Goal: Task Accomplishment & Management: Use online tool/utility

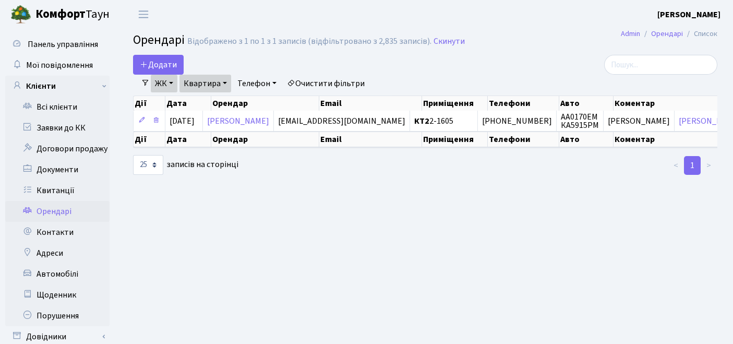
select select "25"
click at [43, 185] on link "Квитанції" at bounding box center [57, 190] width 104 height 21
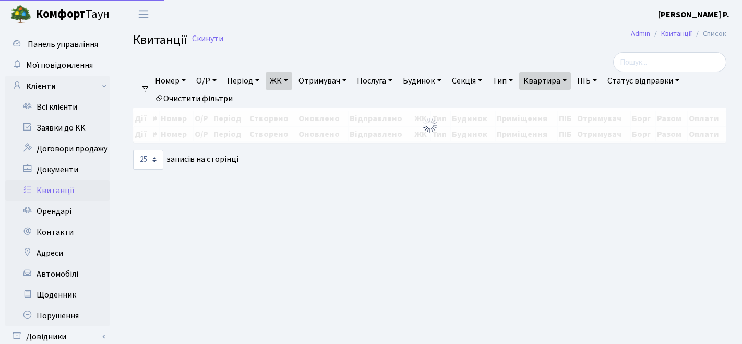
select select "25"
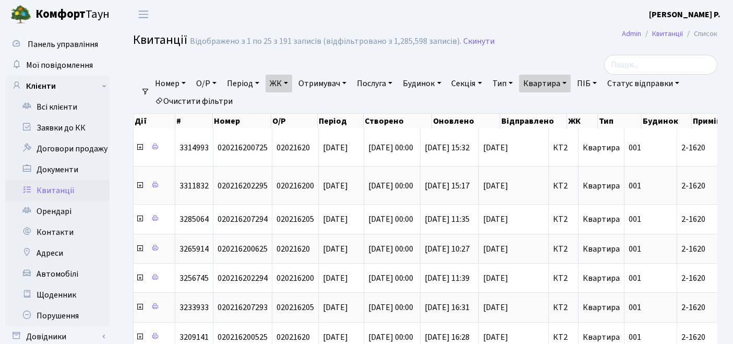
click at [558, 81] on link "Квартира" at bounding box center [545, 84] width 52 height 18
click at [211, 98] on link "Очистити фільтри" at bounding box center [194, 101] width 86 height 18
select select
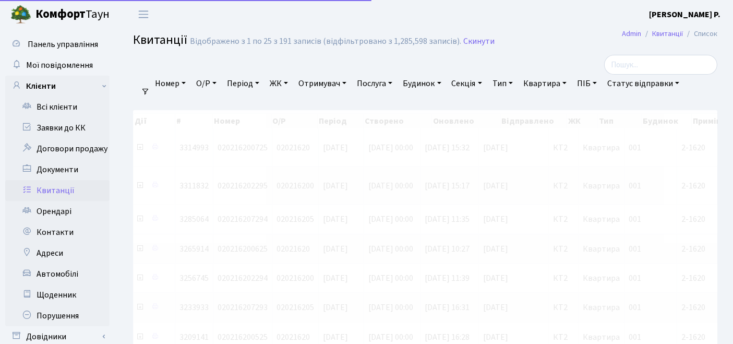
click at [286, 89] on link "ЖК" at bounding box center [279, 84] width 27 height 18
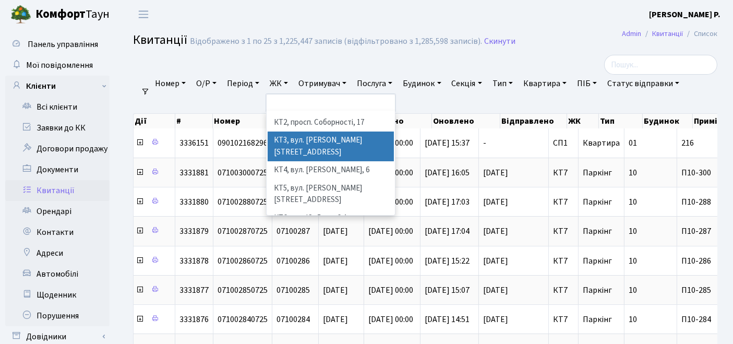
scroll to position [58, 0]
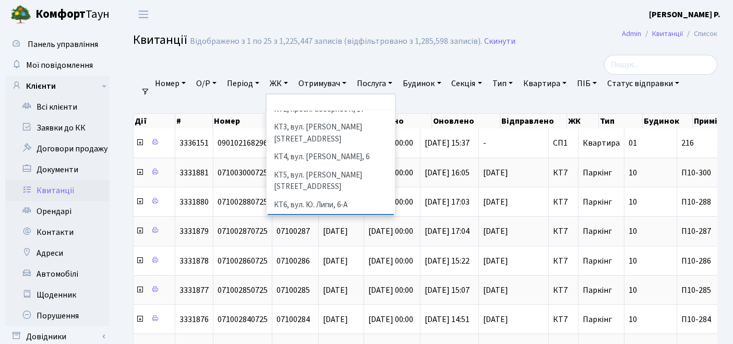
click at [303, 214] on li "КТ7, вул. [PERSON_NAME][STREET_ADDRESS]" at bounding box center [331, 229] width 127 height 30
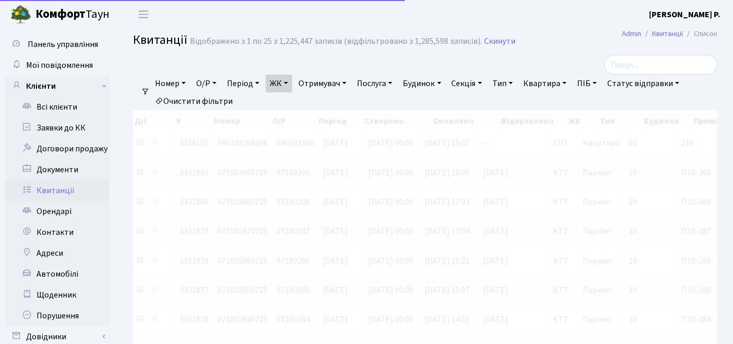
click at [548, 85] on link "Квартира" at bounding box center [545, 84] width 52 height 18
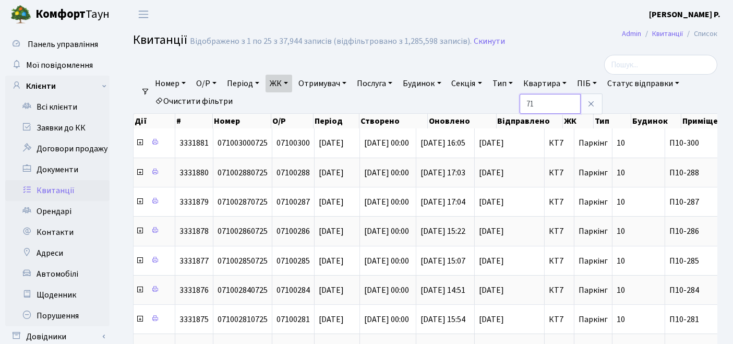
type input "71"
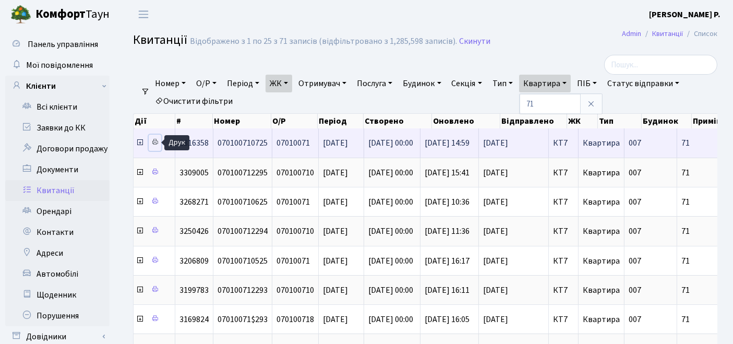
click at [155, 141] on icon at bounding box center [154, 141] width 7 height 7
